Goal: Use online tool/utility: Utilize a website feature to perform a specific function

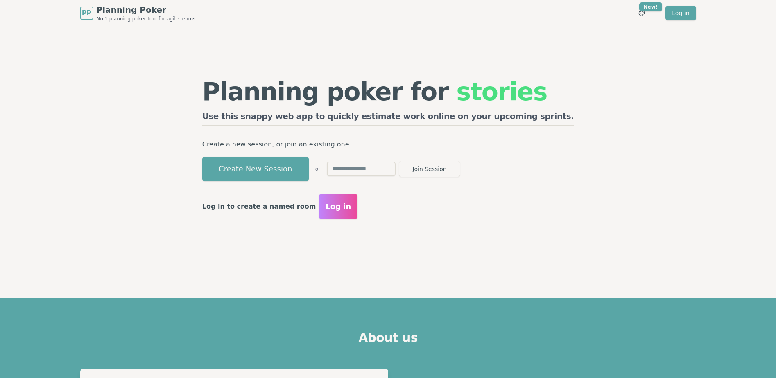
click at [289, 174] on button "Create New Session" at bounding box center [255, 169] width 106 height 25
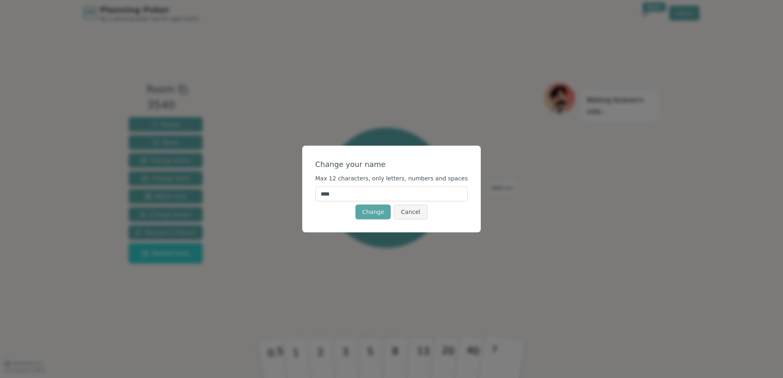
click at [365, 209] on button "Change" at bounding box center [372, 212] width 35 height 15
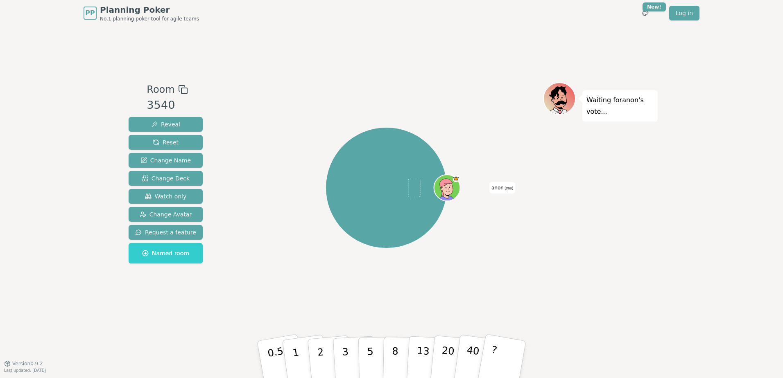
click at [343, 346] on p "3" at bounding box center [346, 368] width 9 height 45
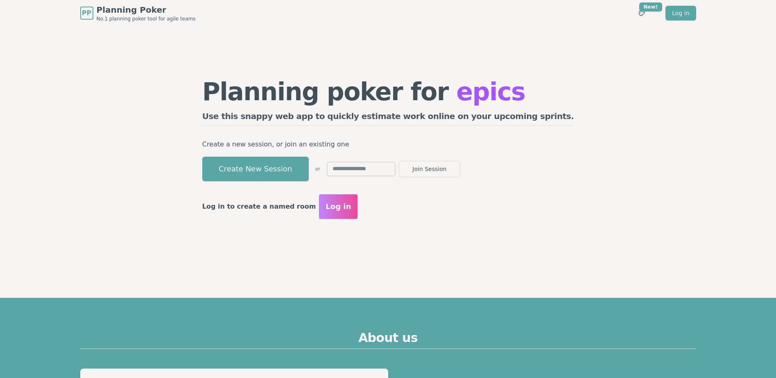
click at [281, 163] on button "Create New Session" at bounding box center [255, 169] width 106 height 25
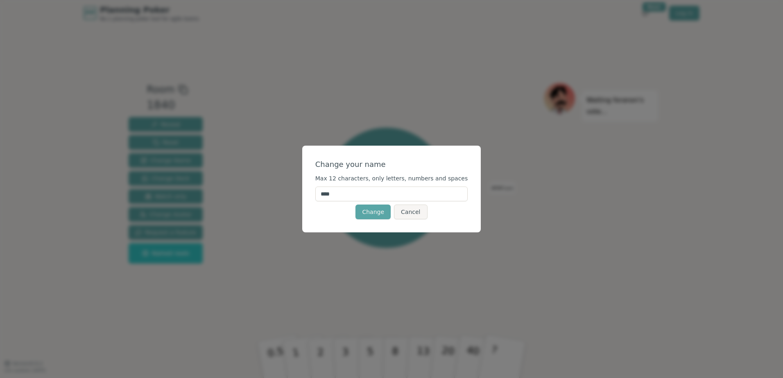
click at [372, 207] on button "Change" at bounding box center [372, 212] width 35 height 15
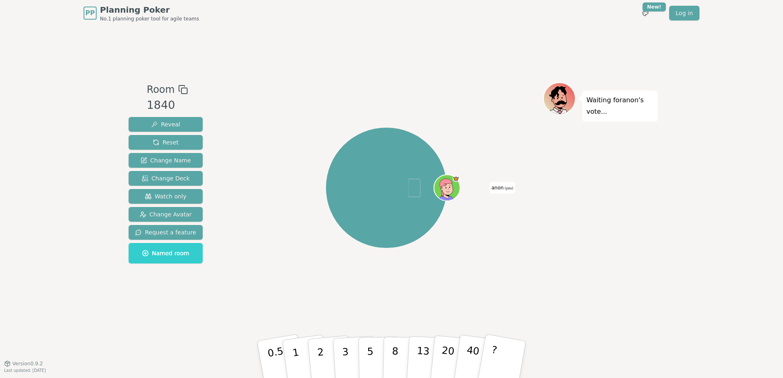
click at [317, 346] on p "2" at bounding box center [322, 368] width 11 height 45
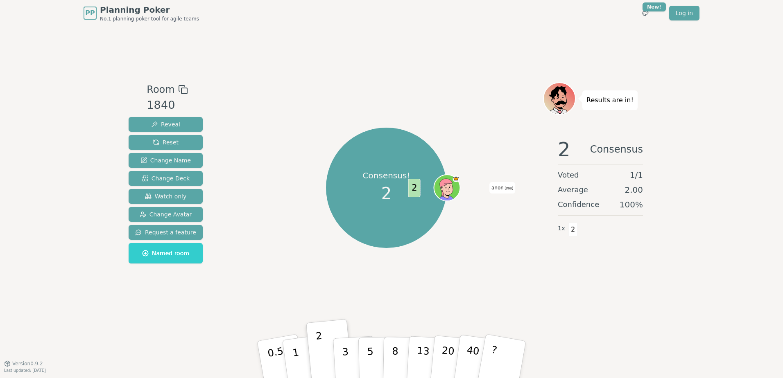
click at [571, 223] on span "2" at bounding box center [572, 230] width 9 height 14
click at [338, 358] on button "3" at bounding box center [355, 368] width 45 height 64
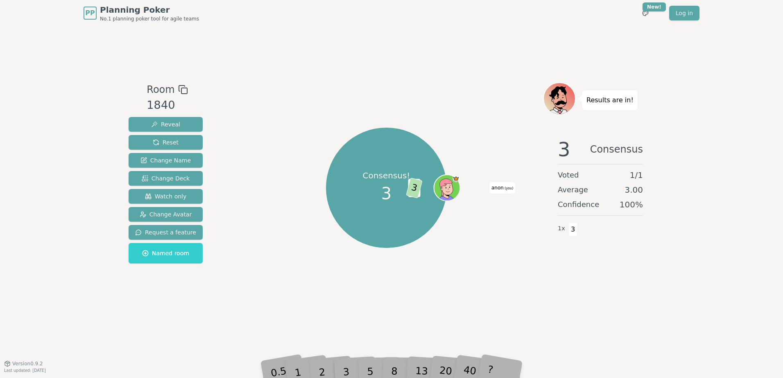
click at [171, 120] on span "Reveal" at bounding box center [165, 124] width 29 height 8
click at [395, 368] on div "8" at bounding box center [403, 359] width 25 height 29
